Goal: Information Seeking & Learning: Learn about a topic

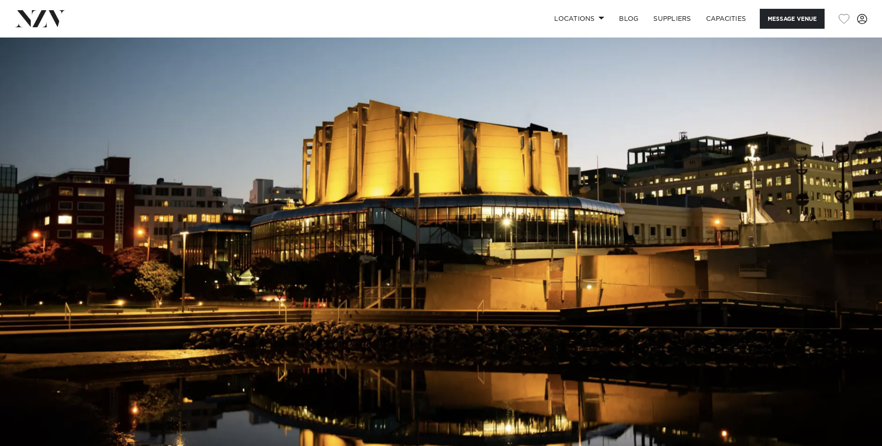
click at [363, 194] on img at bounding box center [441, 244] width 882 height 413
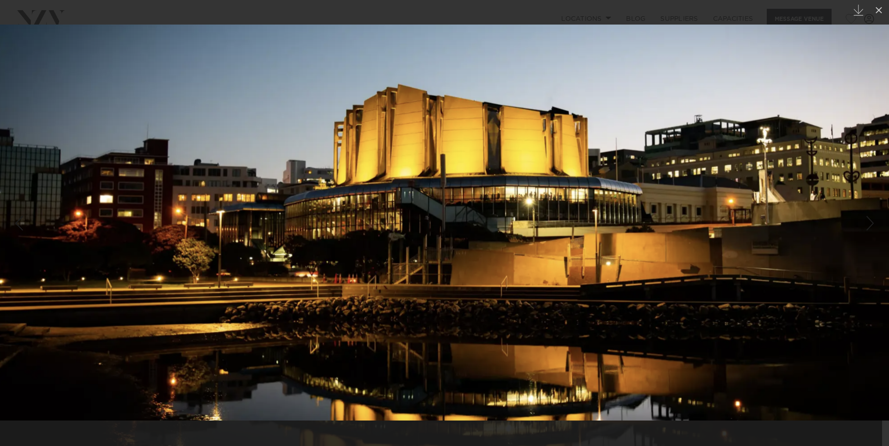
click at [373, 176] on img at bounding box center [444, 223] width 889 height 396
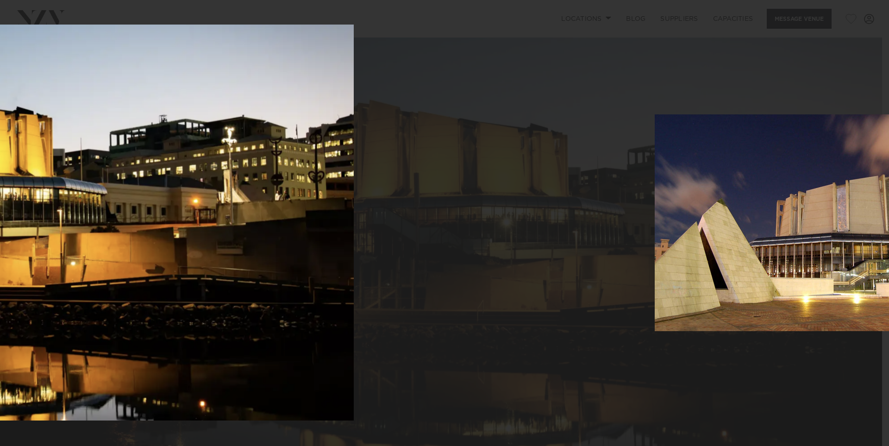
drag, startPoint x: 550, startPoint y: 230, endPoint x: 190, endPoint y: 175, distance: 363.5
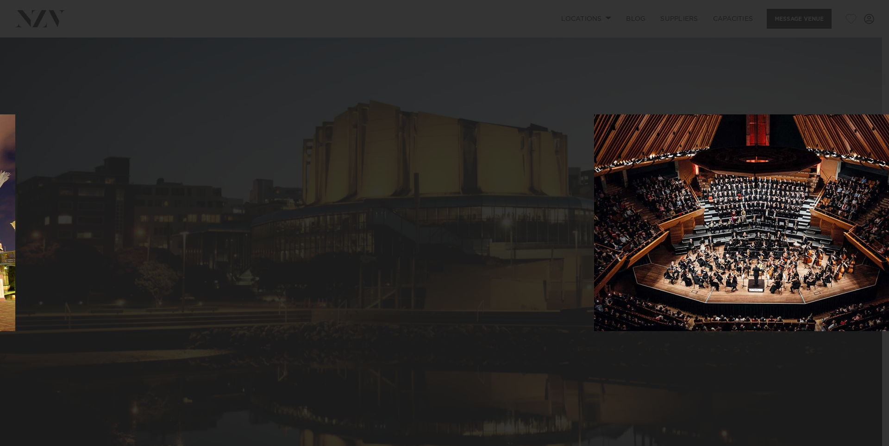
drag, startPoint x: 620, startPoint y: 166, endPoint x: 131, endPoint y: 190, distance: 489.5
